Goal: Transaction & Acquisition: Purchase product/service

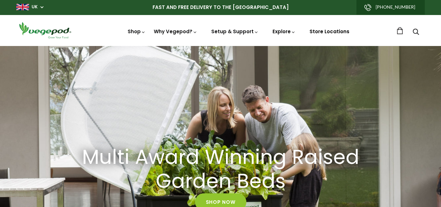
click at [317, 31] on link "Store Locations" at bounding box center [329, 31] width 40 height 7
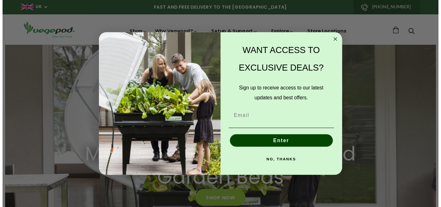
scroll to position [0, 106]
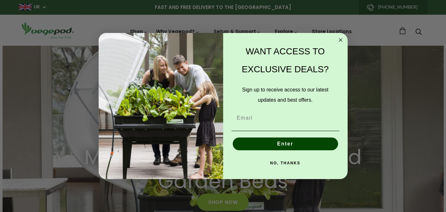
click at [337, 40] on circle "Close dialog" at bounding box center [340, 39] width 7 height 7
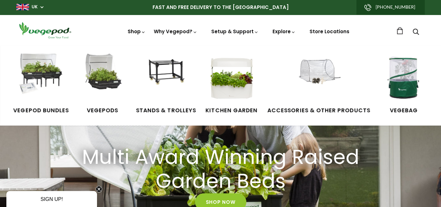
scroll to position [0, 315]
click at [41, 68] on img at bounding box center [41, 78] width 48 height 48
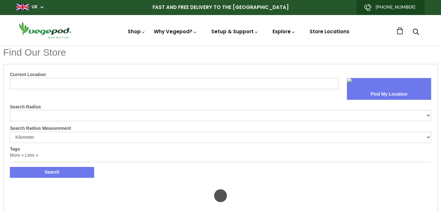
select select "m"
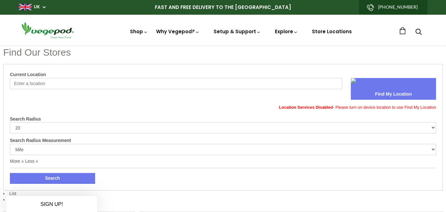
drag, startPoint x: 9, startPoint y: 73, endPoint x: 11, endPoint y: 83, distance: 10.4
click at [11, 83] on div "Close dialog WANT ACCESS TO EXCLUSIVE DEALS? Sign up to receive access to our l…" at bounding box center [223, 106] width 446 height 212
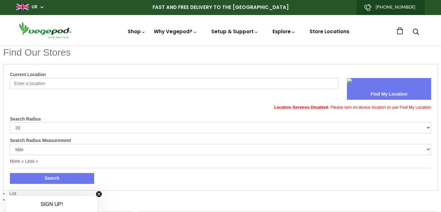
click at [18, 82] on input "Current Location" at bounding box center [174, 83] width 329 height 11
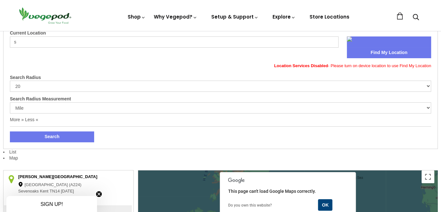
scroll to position [41, 0]
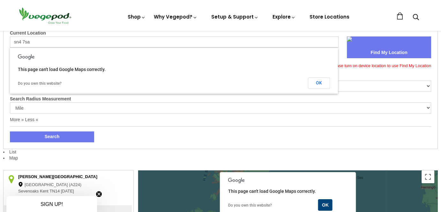
type input "sn4 7sa"
click at [10, 131] on button "Search" at bounding box center [52, 136] width 84 height 11
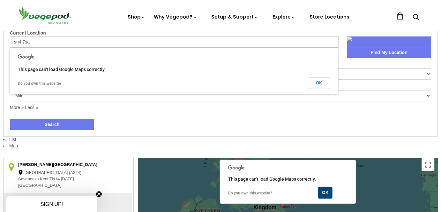
click at [275, 35] on label "Current Location" at bounding box center [220, 33] width 421 height 6
click at [275, 36] on input "sn4 7sa" at bounding box center [174, 41] width 329 height 11
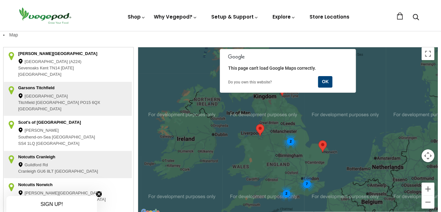
scroll to position [4, 0]
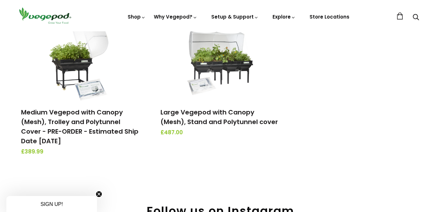
scroll to position [254, 0]
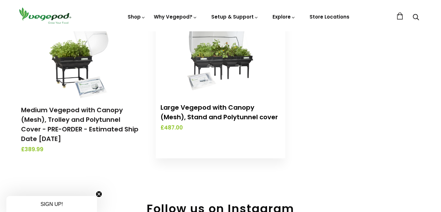
click at [224, 117] on link "Large Vegepod with Canopy (Mesh), Stand and Polytunnel cover" at bounding box center [218, 112] width 117 height 19
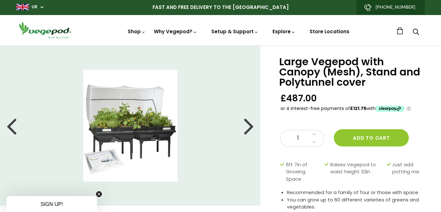
click at [251, 130] on div at bounding box center [249, 125] width 10 height 29
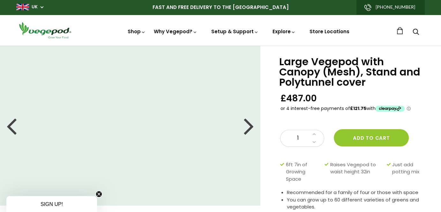
click at [249, 129] on div at bounding box center [249, 125] width 10 height 29
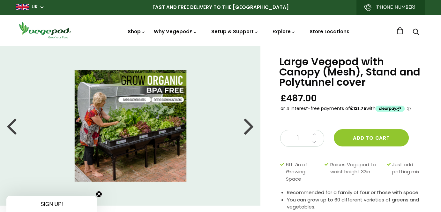
click at [247, 126] on div at bounding box center [249, 125] width 10 height 29
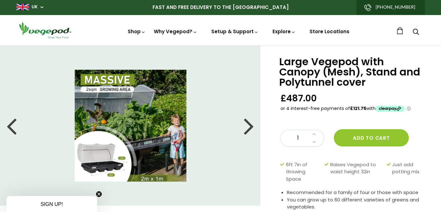
click at [247, 126] on div at bounding box center [249, 125] width 10 height 29
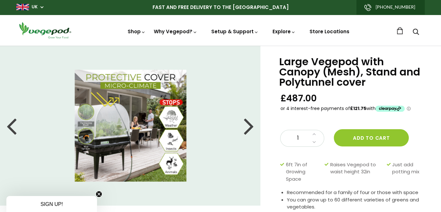
click at [246, 126] on div at bounding box center [249, 125] width 10 height 29
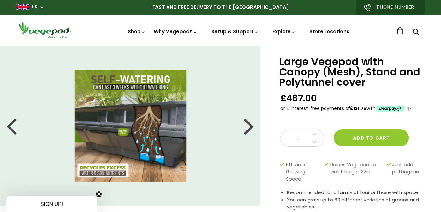
click at [249, 127] on div at bounding box center [249, 125] width 10 height 29
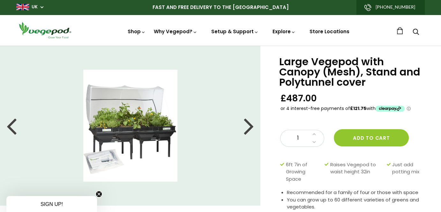
click at [249, 127] on div at bounding box center [249, 125] width 10 height 29
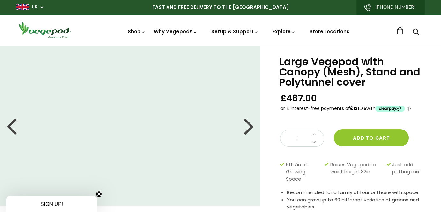
click at [249, 127] on div at bounding box center [249, 125] width 10 height 29
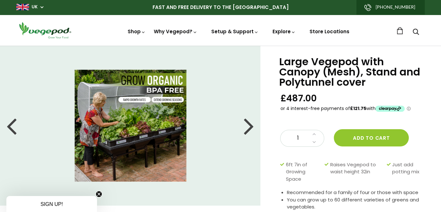
click at [11, 128] on div at bounding box center [11, 125] width 10 height 29
